Goal: Task Accomplishment & Management: Manage account settings

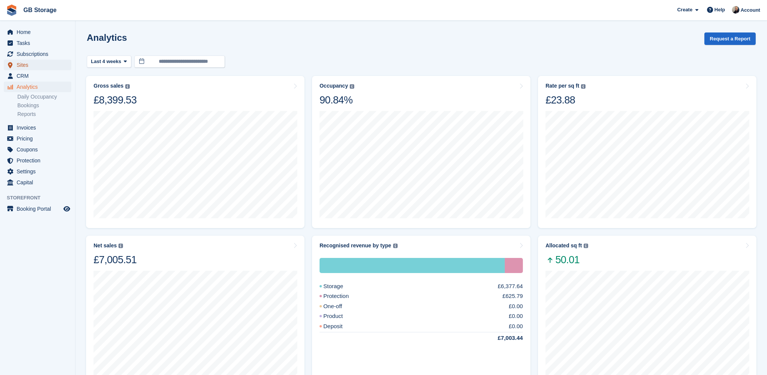
click at [34, 68] on span "Sites" at bounding box center [39, 65] width 45 height 11
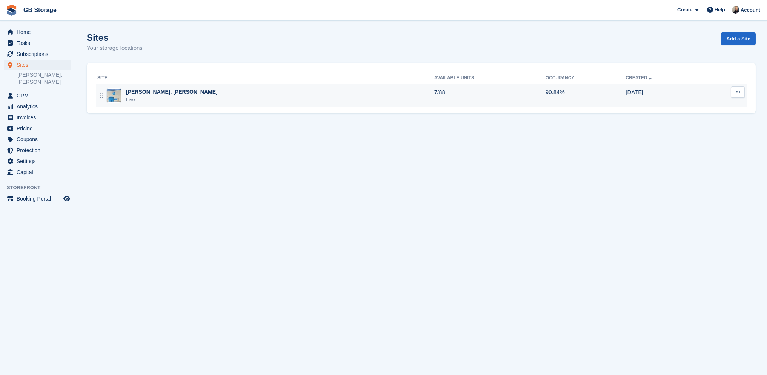
click at [171, 100] on div "[PERSON_NAME], [PERSON_NAME] Live" at bounding box center [265, 95] width 337 height 15
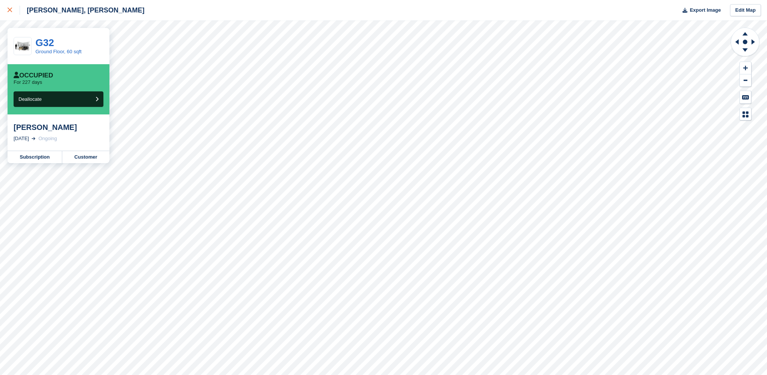
click at [9, 15] on link at bounding box center [10, 10] width 20 height 20
click at [49, 160] on link "Subscription" at bounding box center [35, 166] width 55 height 12
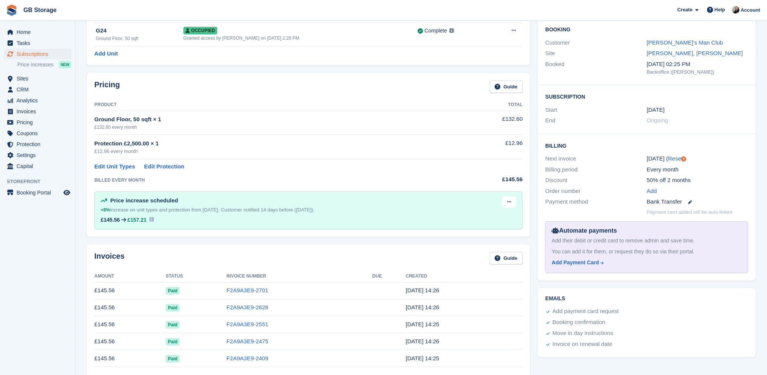
scroll to position [75, 0]
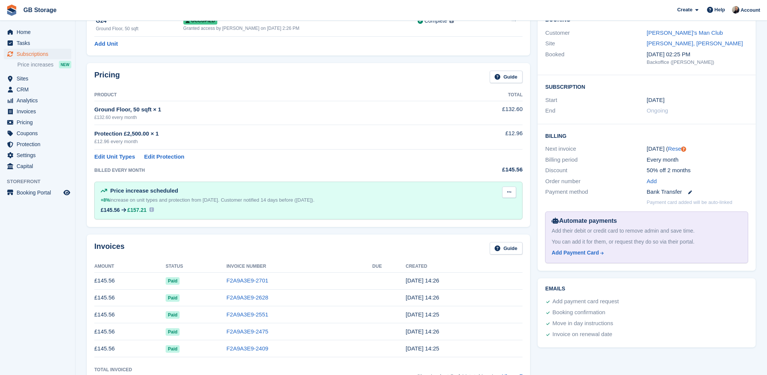
click at [512, 194] on button at bounding box center [509, 191] width 14 height 11
click at [496, 220] on p "Delete next increase" at bounding box center [480, 223] width 66 height 10
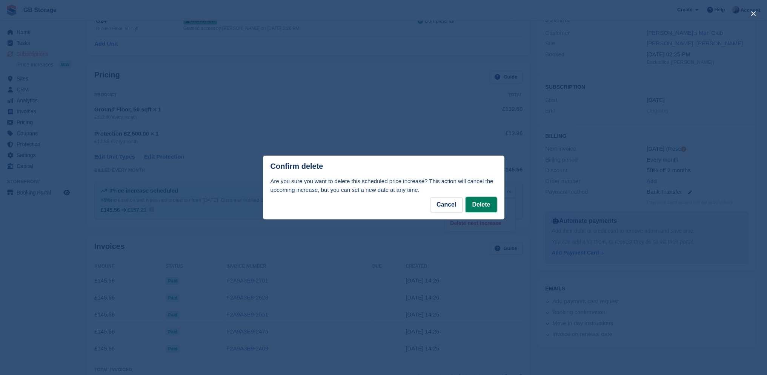
click at [494, 206] on button "Delete" at bounding box center [481, 204] width 31 height 15
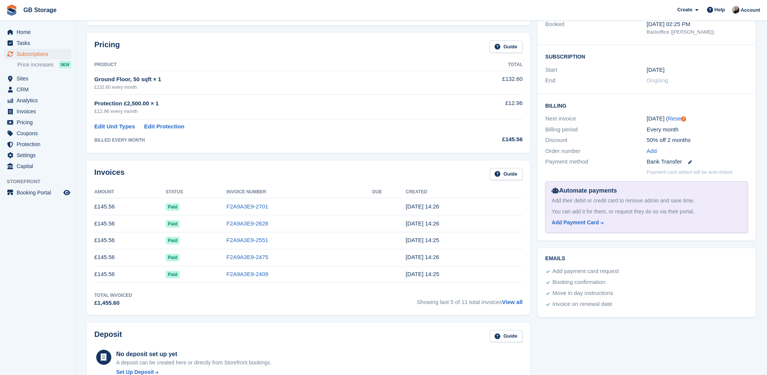
scroll to position [113, 0]
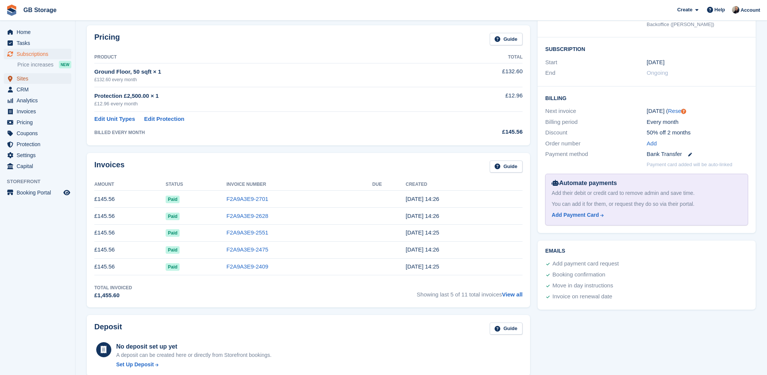
click at [39, 74] on span "Sites" at bounding box center [39, 78] width 45 height 11
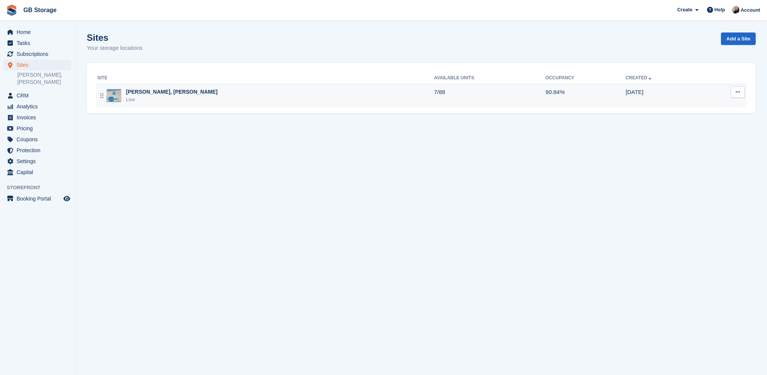
click at [238, 105] on td "Shaw, Oldham Live" at bounding box center [265, 95] width 338 height 23
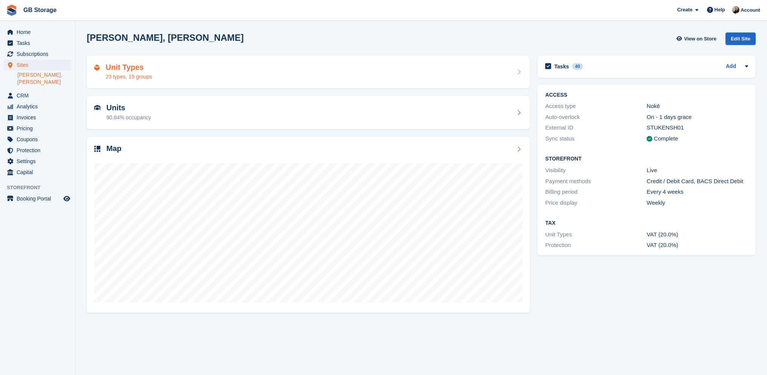
click at [312, 77] on div "Unit Types 23 types, 19 groups" at bounding box center [308, 72] width 428 height 18
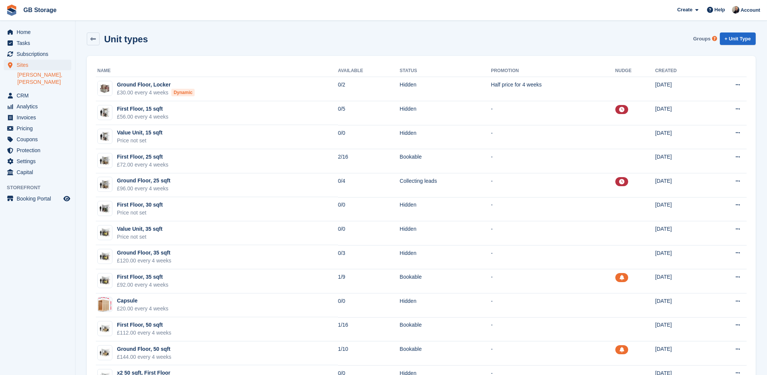
click at [708, 40] on link "Groups" at bounding box center [701, 38] width 23 height 12
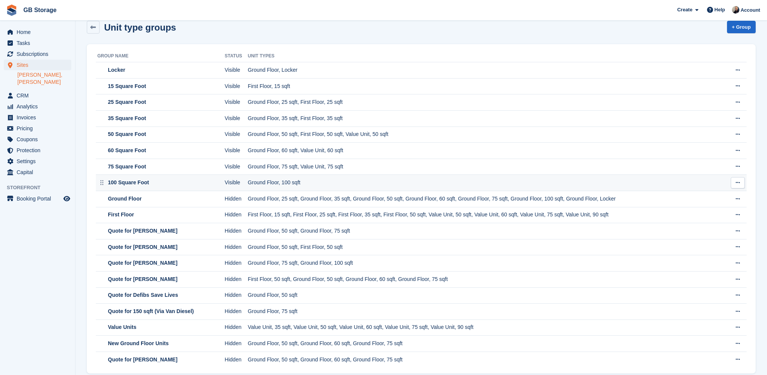
scroll to position [18, 0]
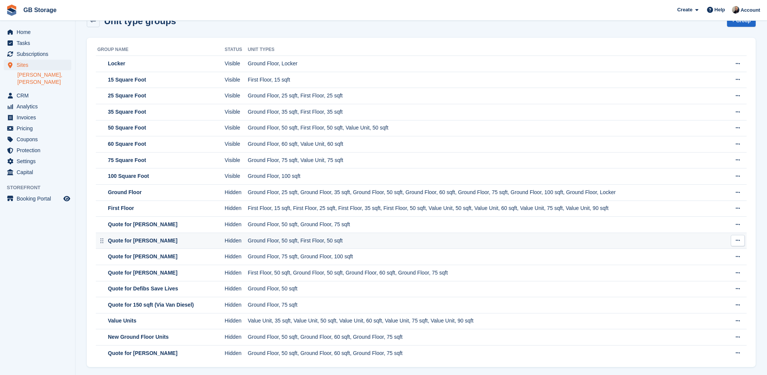
click at [738, 240] on icon at bounding box center [738, 240] width 4 height 5
click at [711, 250] on p "Edit Group" at bounding box center [709, 255] width 66 height 10
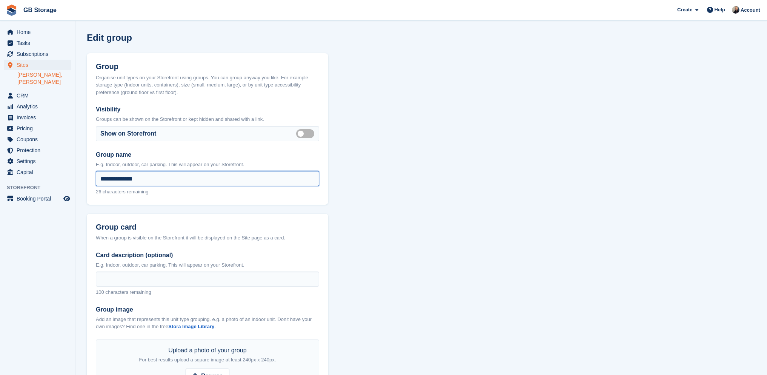
click at [292, 181] on input "**********" at bounding box center [207, 178] width 223 height 15
type input "**********"
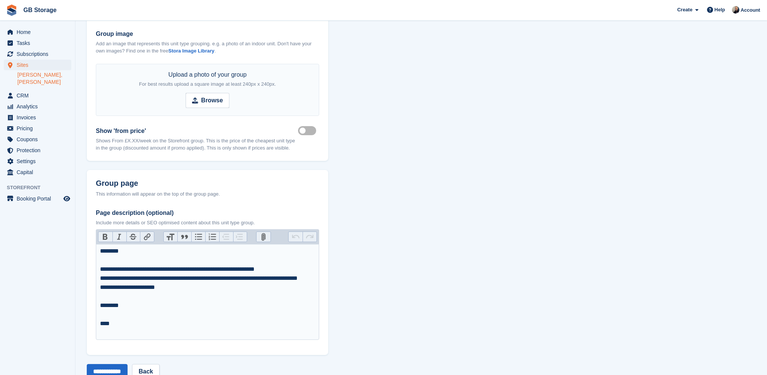
scroll to position [296, 0]
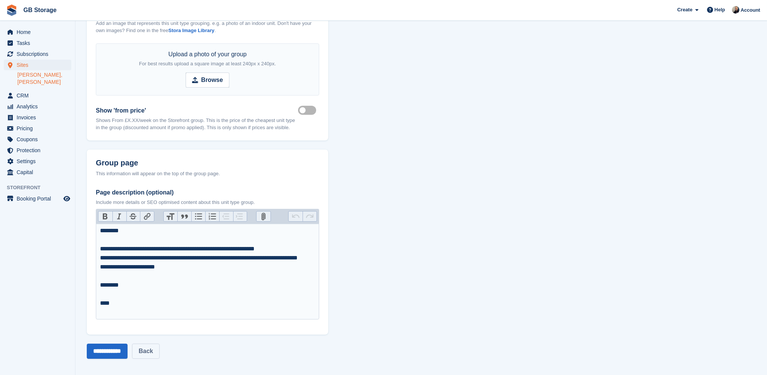
click at [159, 354] on link "Back" at bounding box center [145, 350] width 27 height 15
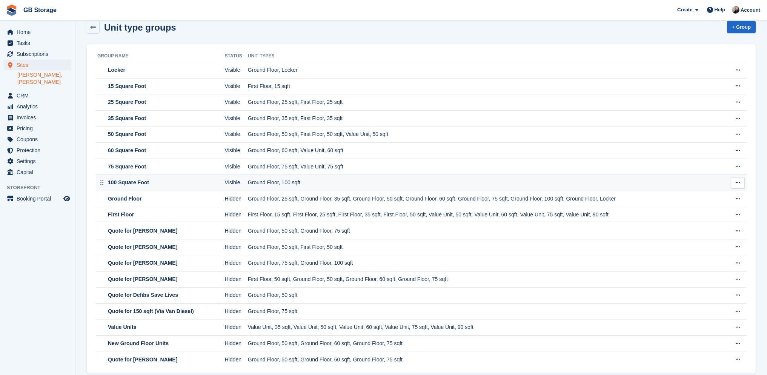
scroll to position [18, 0]
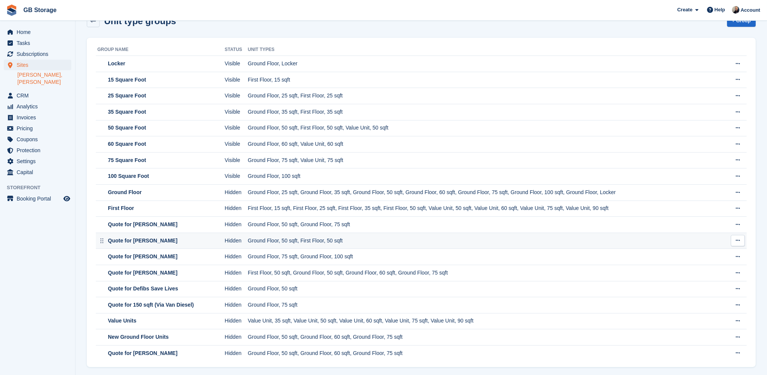
click at [301, 238] on td "Ground Floor, 50 sqft, First Floor, 50 sqft" at bounding box center [487, 240] width 478 height 16
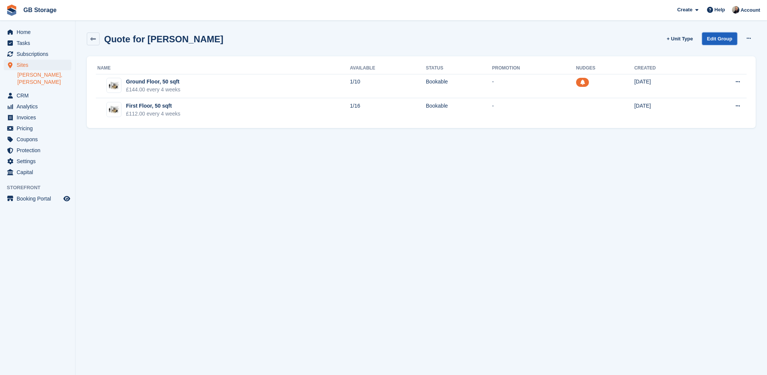
click at [731, 33] on link "Edit Group" at bounding box center [719, 38] width 35 height 12
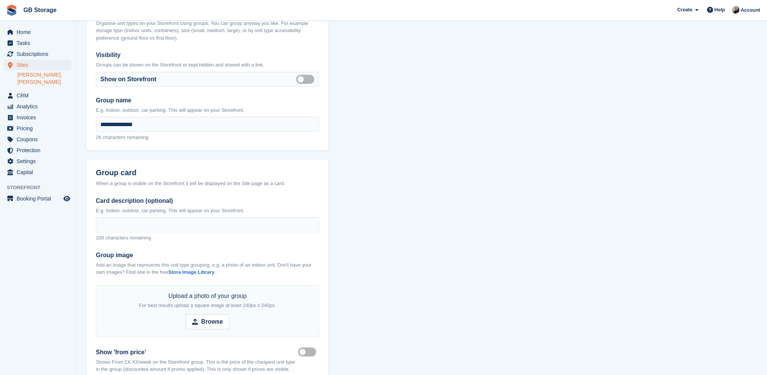
scroll to position [75, 0]
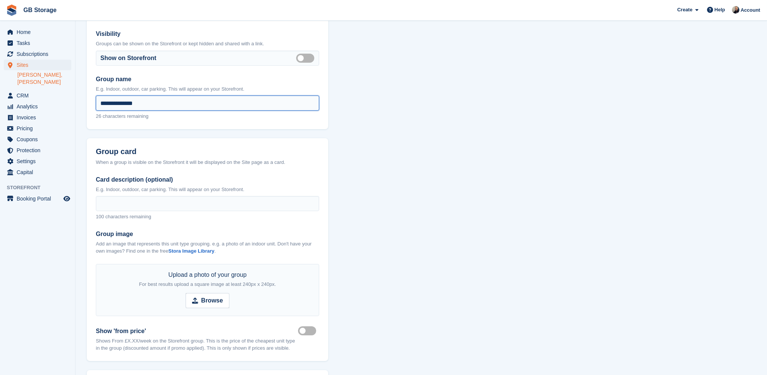
click at [297, 98] on input "**********" at bounding box center [207, 102] width 223 height 15
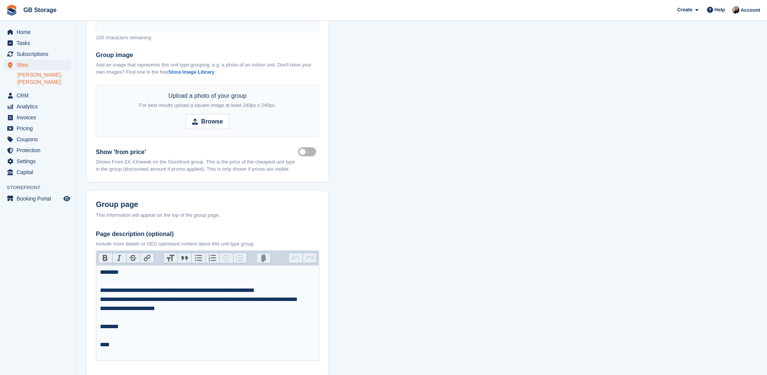
scroll to position [296, 0]
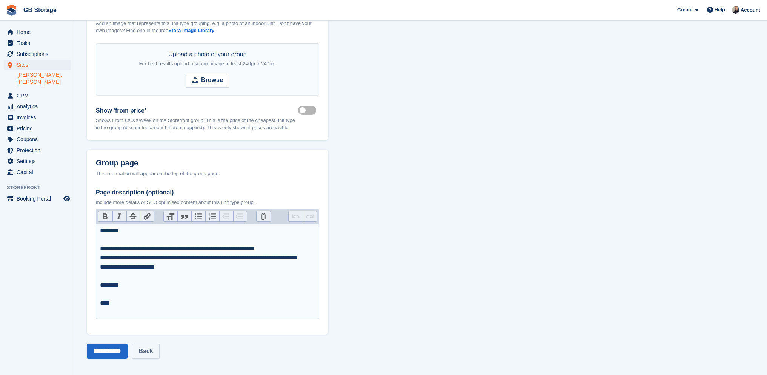
type input "**********"
click at [155, 349] on link "Back" at bounding box center [145, 350] width 27 height 15
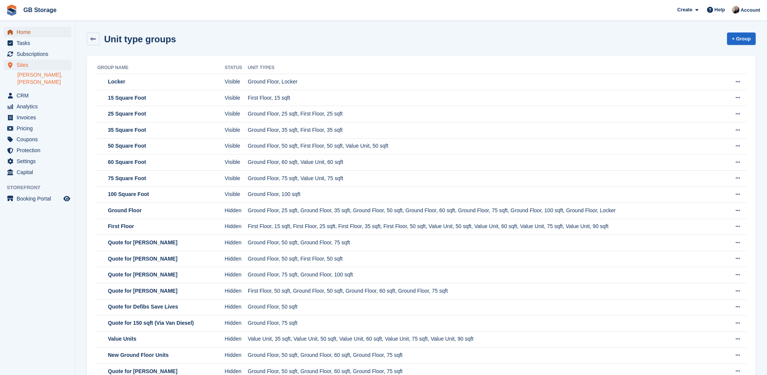
click at [30, 32] on span "Home" at bounding box center [39, 32] width 45 height 11
